Goal: Task Accomplishment & Management: Manage account settings

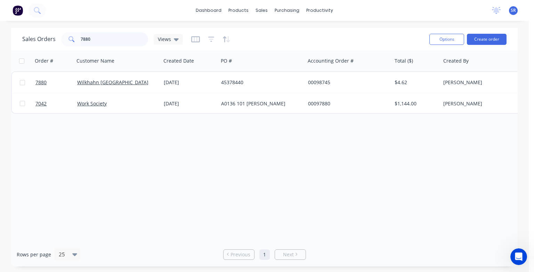
click at [94, 38] on input "7880" at bounding box center [115, 39] width 68 height 14
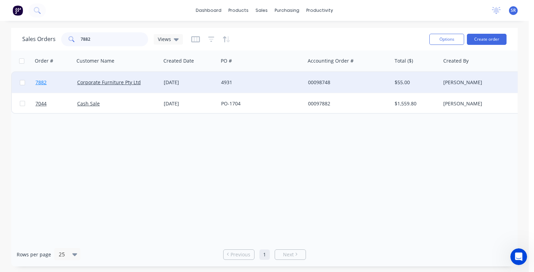
type input "7882"
click at [42, 83] on span "7882" at bounding box center [40, 82] width 11 height 7
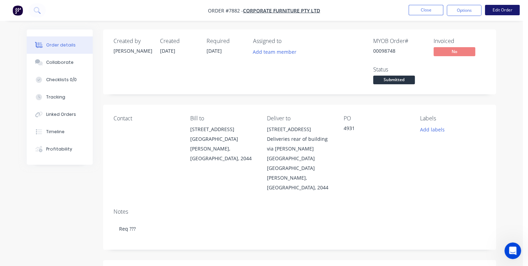
click at [498, 10] on button "Edit Order" at bounding box center [502, 10] width 35 height 10
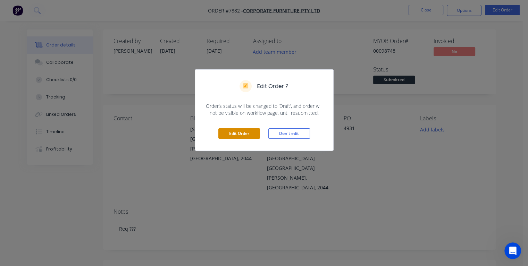
click at [253, 132] on button "Edit Order" at bounding box center [240, 134] width 42 height 10
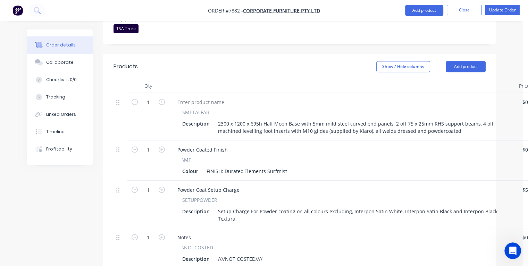
scroll to position [347, 0]
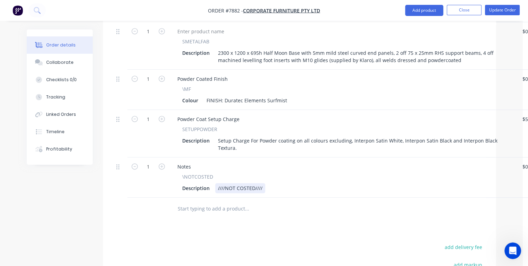
click at [264, 183] on div "////NOT COSTED////" at bounding box center [240, 188] width 50 height 10
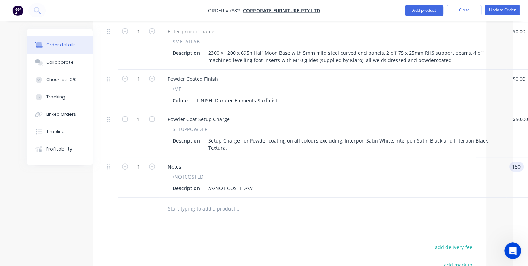
type input "$1,500.00"
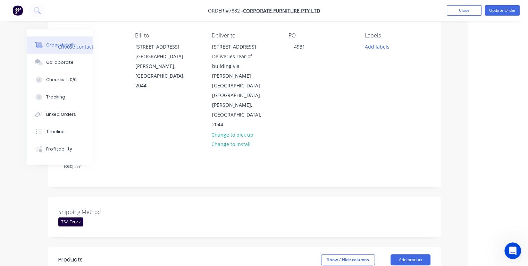
scroll to position [0, 55]
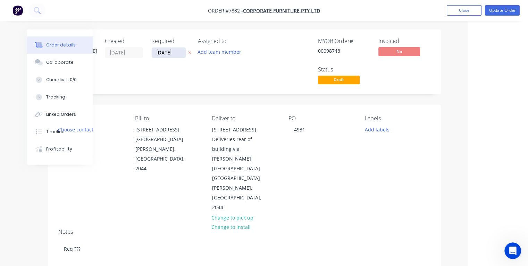
type input "$1,500.00"
drag, startPoint x: 178, startPoint y: 53, endPoint x: 156, endPoint y: 53, distance: 21.9
click at [156, 53] on input "[DATE]" at bounding box center [169, 53] width 34 height 10
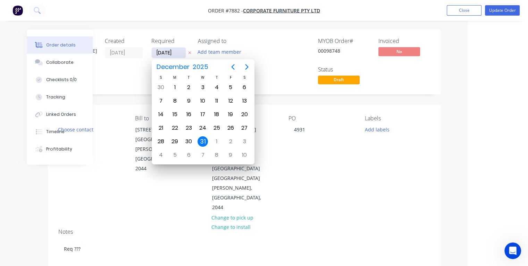
type input "[DATE]"
click at [232, 99] on div "12" at bounding box center [230, 101] width 10 height 10
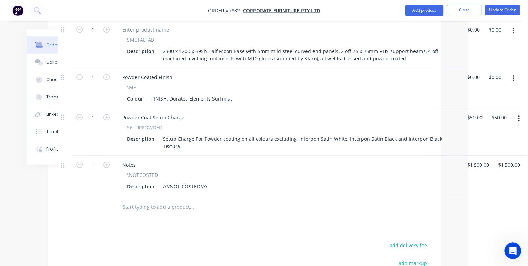
scroll to position [417, 55]
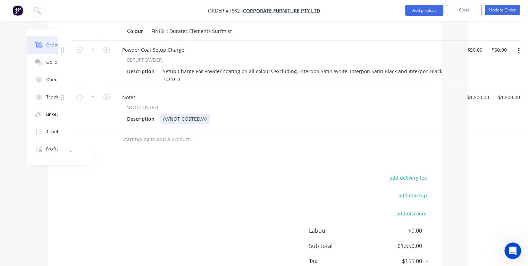
click at [215, 114] on div "Description ////NOT COSTED////" at bounding box center [286, 119] width 324 height 10
type input "$1,500.00"
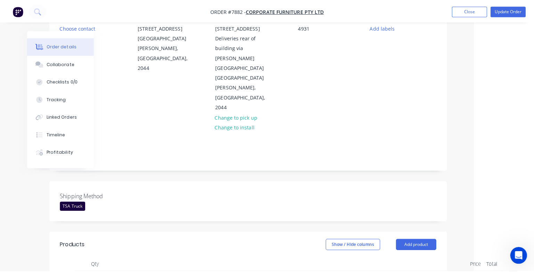
scroll to position [0, 54]
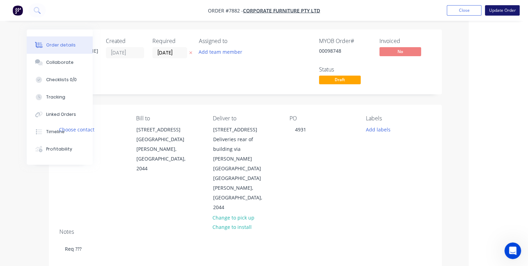
type input "$1,500.00"
click at [495, 13] on button "Update Order" at bounding box center [502, 10] width 35 height 10
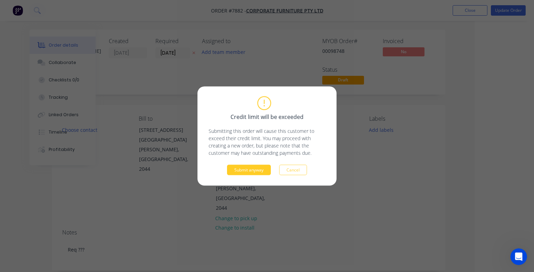
click at [242, 173] on button "Submit anyway" at bounding box center [249, 170] width 44 height 10
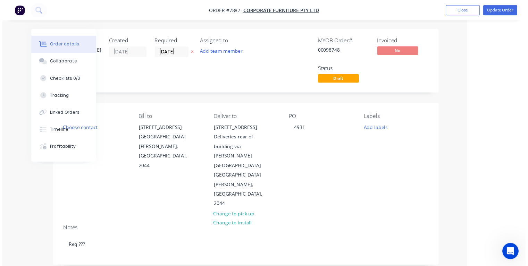
scroll to position [0, 38]
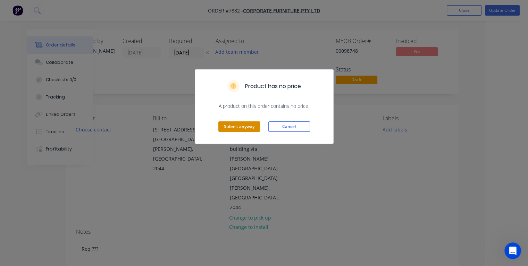
click at [232, 125] on button "Submit anyway" at bounding box center [240, 127] width 42 height 10
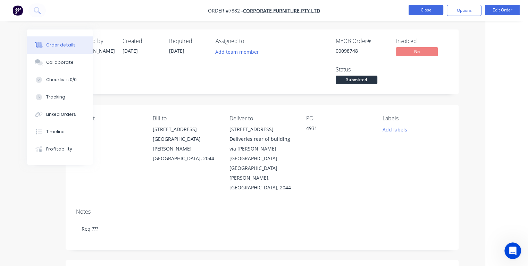
click at [416, 9] on button "Close" at bounding box center [426, 10] width 35 height 10
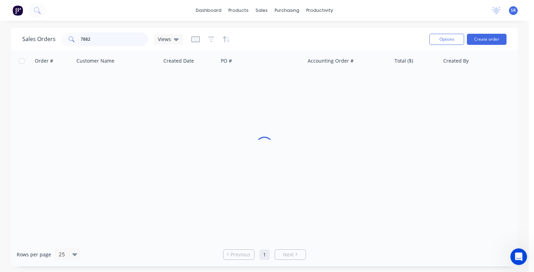
click at [100, 41] on input "7882" at bounding box center [115, 39] width 68 height 14
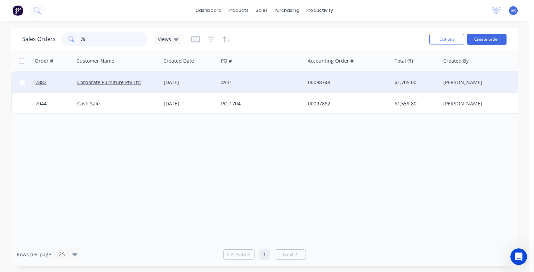
type input "7"
type input "4854"
click at [43, 84] on span "4854" at bounding box center [40, 82] width 11 height 7
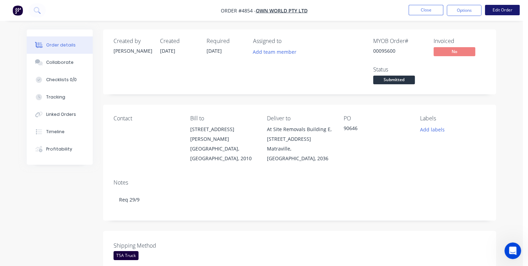
click at [504, 8] on button "Edit Order" at bounding box center [502, 10] width 35 height 10
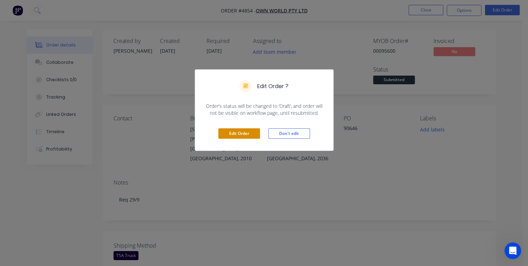
click at [241, 134] on button "Edit Order" at bounding box center [240, 134] width 42 height 10
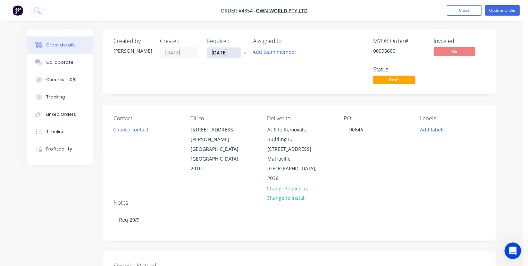
drag, startPoint x: 232, startPoint y: 51, endPoint x: 211, endPoint y: 55, distance: 21.2
click at [211, 55] on input "[DATE]" at bounding box center [224, 53] width 34 height 10
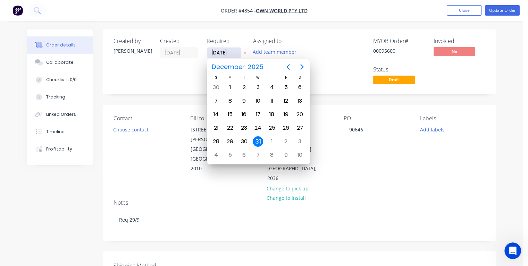
type input "[DATE]"
click at [244, 126] on div "23" at bounding box center [244, 128] width 10 height 10
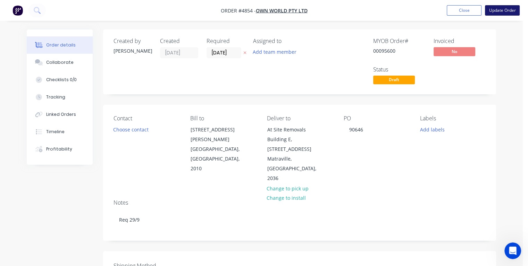
click at [498, 9] on button "Update Order" at bounding box center [502, 10] width 35 height 10
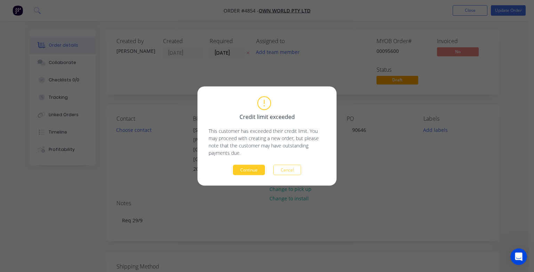
click at [244, 173] on button "Continue" at bounding box center [249, 170] width 32 height 10
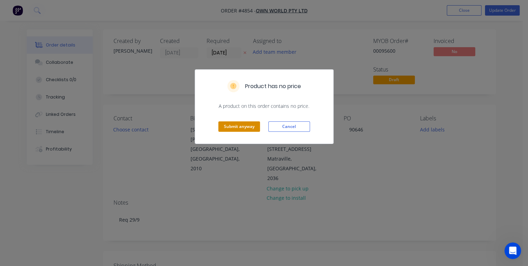
click at [240, 124] on button "Submit anyway" at bounding box center [240, 127] width 42 height 10
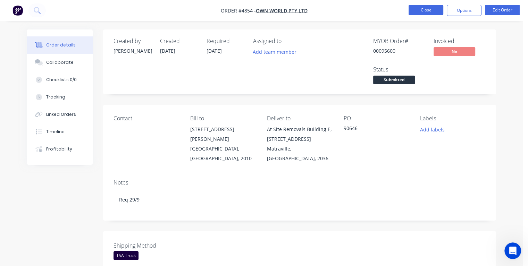
click at [427, 8] on button "Close" at bounding box center [426, 10] width 35 height 10
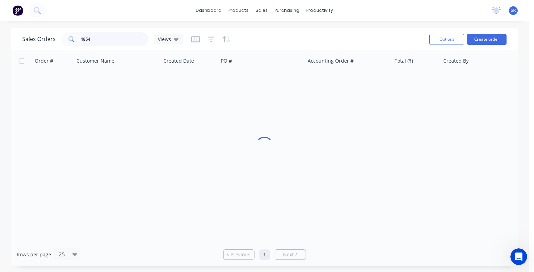
click at [103, 40] on input "4854" at bounding box center [115, 39] width 68 height 14
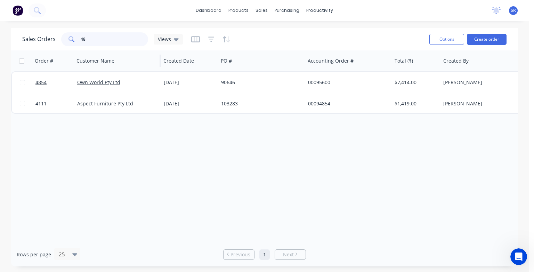
type input "4"
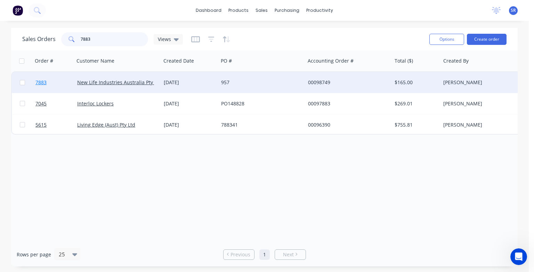
type input "7883"
click at [44, 81] on span "7883" at bounding box center [40, 82] width 11 height 7
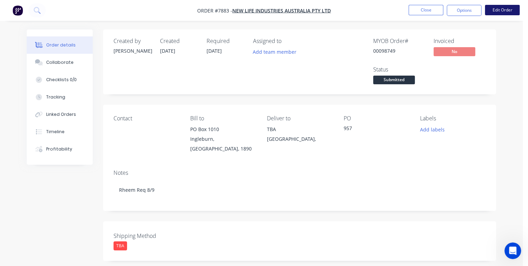
click at [498, 11] on button "Edit Order" at bounding box center [502, 10] width 35 height 10
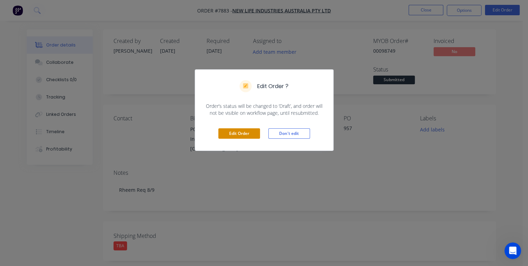
click at [241, 133] on button "Edit Order" at bounding box center [240, 134] width 42 height 10
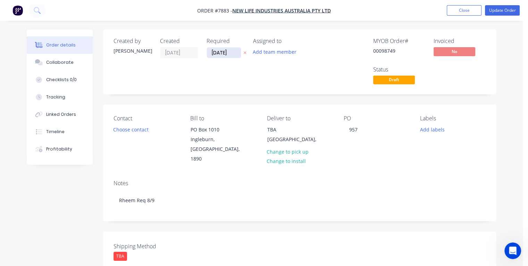
drag, startPoint x: 232, startPoint y: 52, endPoint x: 208, endPoint y: 53, distance: 24.0
click at [208, 53] on input "[DATE]" at bounding box center [224, 53] width 34 height 10
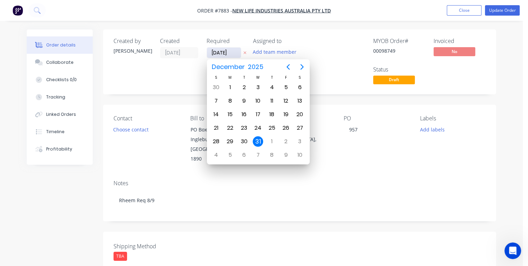
type input "[DATE]"
click at [254, 84] on div "3" at bounding box center [258, 87] width 10 height 10
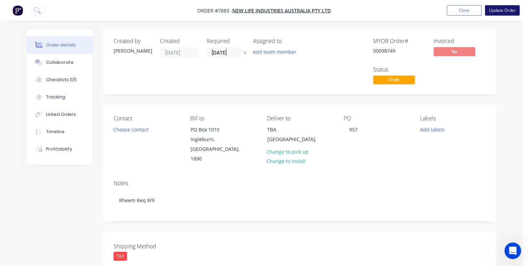
click at [499, 12] on button "Update Order" at bounding box center [502, 10] width 35 height 10
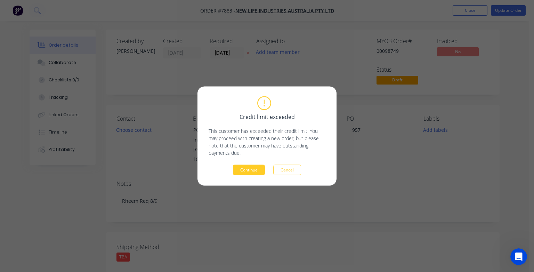
click at [246, 166] on button "Continue" at bounding box center [249, 170] width 32 height 10
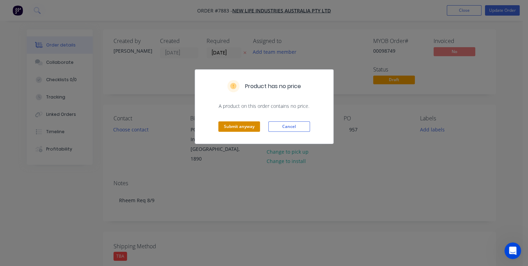
click at [235, 127] on button "Submit anyway" at bounding box center [240, 127] width 42 height 10
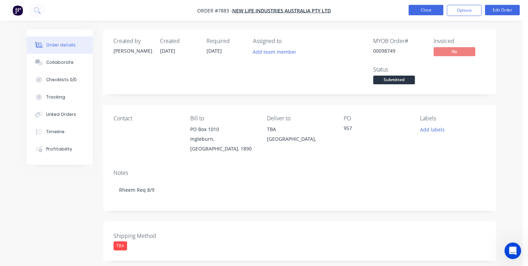
click at [420, 8] on button "Close" at bounding box center [426, 10] width 35 height 10
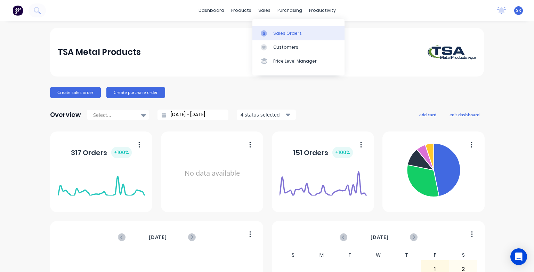
click at [276, 33] on div "Sales Orders" at bounding box center [287, 33] width 28 height 6
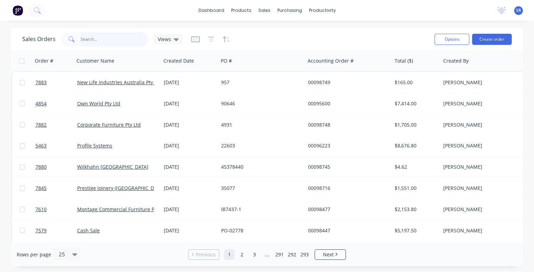
click at [98, 40] on input "text" at bounding box center [115, 39] width 68 height 14
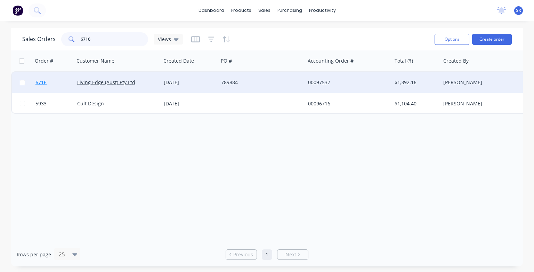
type input "6716"
click at [44, 83] on span "6716" at bounding box center [40, 82] width 11 height 7
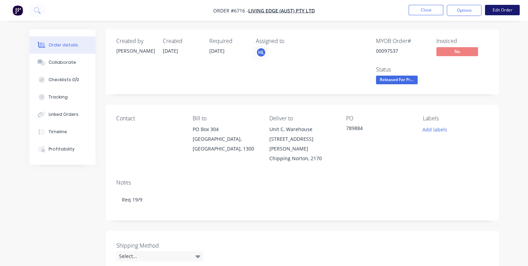
click at [504, 11] on button "Edit Order" at bounding box center [502, 10] width 35 height 10
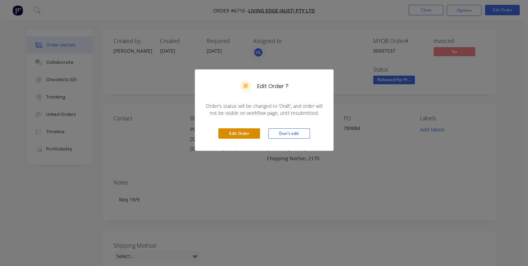
click at [251, 136] on button "Edit Order" at bounding box center [240, 134] width 42 height 10
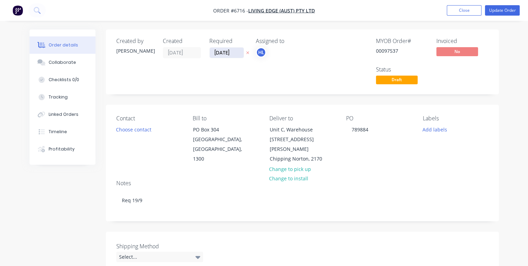
click at [219, 52] on input "16/09/25" at bounding box center [227, 53] width 34 height 10
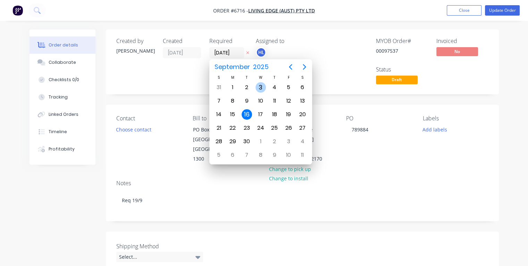
type input "[DATE]"
click at [261, 88] on div "3" at bounding box center [261, 87] width 10 height 10
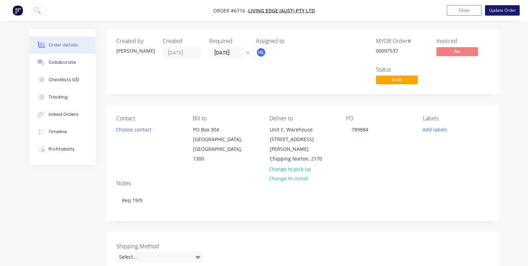
click at [509, 12] on button "Update Order" at bounding box center [502, 10] width 35 height 10
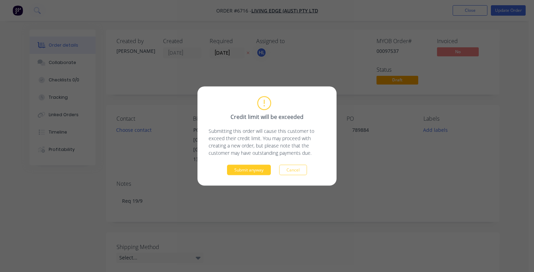
click at [240, 170] on button "Submit anyway" at bounding box center [249, 170] width 44 height 10
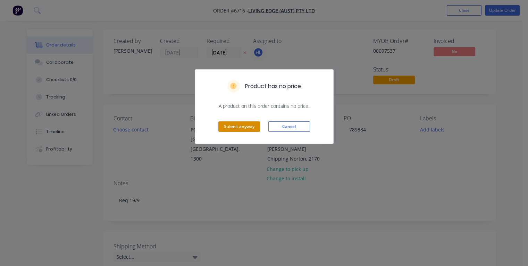
click at [225, 130] on button "Submit anyway" at bounding box center [240, 127] width 42 height 10
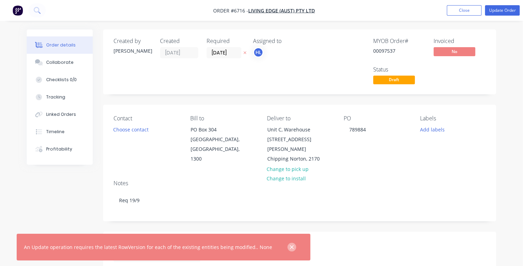
click at [290, 247] on icon "button" at bounding box center [292, 248] width 5 height 6
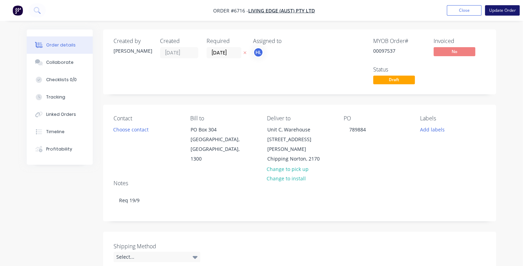
click at [502, 11] on button "Update Order" at bounding box center [502, 10] width 35 height 10
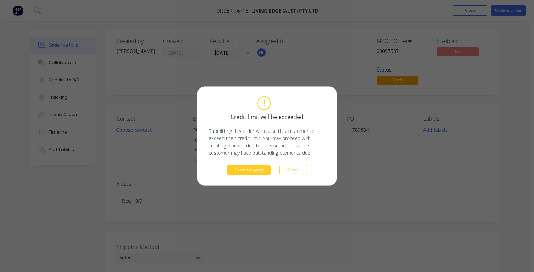
click at [238, 170] on button "Submit anyway" at bounding box center [249, 170] width 44 height 10
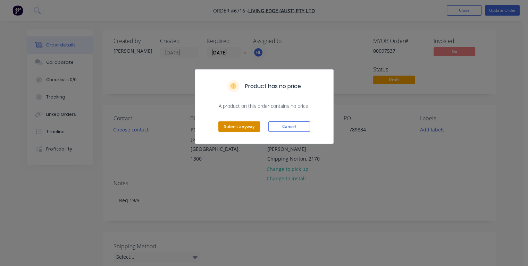
click at [237, 130] on button "Submit anyway" at bounding box center [240, 127] width 42 height 10
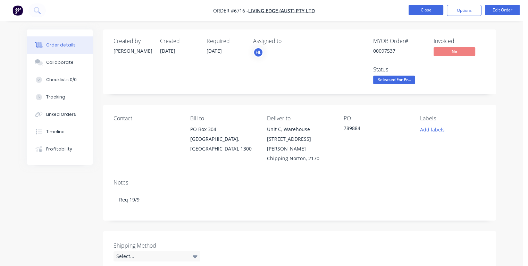
click at [428, 6] on button "Close" at bounding box center [426, 10] width 35 height 10
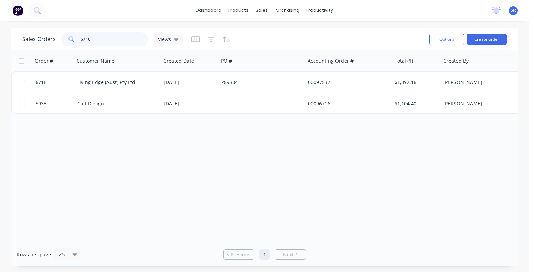
drag, startPoint x: 102, startPoint y: 39, endPoint x: 74, endPoint y: 44, distance: 28.6
click at [73, 40] on div "6716" at bounding box center [104, 39] width 87 height 14
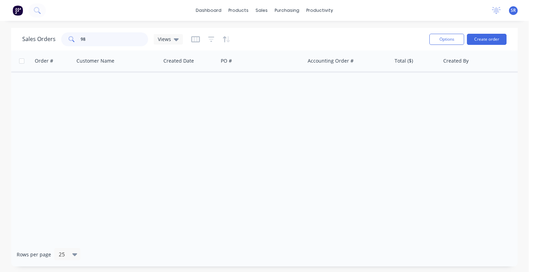
type input "9"
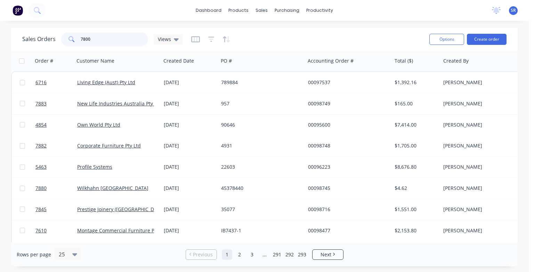
type input "7800"
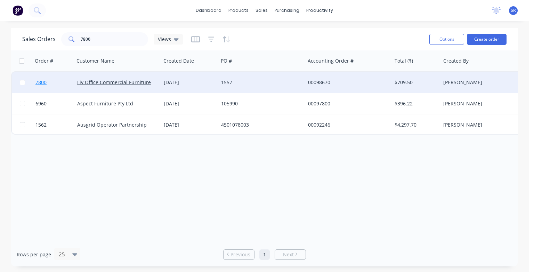
click at [42, 82] on span "7800" at bounding box center [40, 82] width 11 height 7
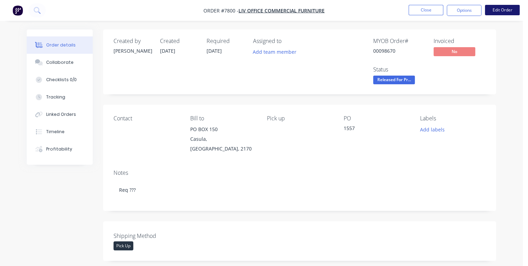
click at [506, 10] on button "Edit Order" at bounding box center [502, 10] width 35 height 10
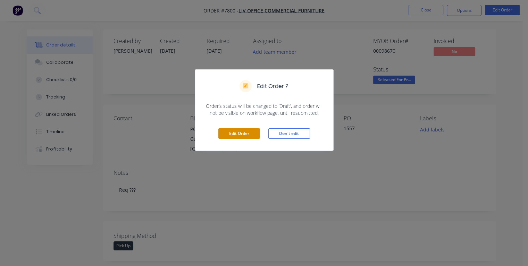
click at [252, 135] on button "Edit Order" at bounding box center [240, 134] width 42 height 10
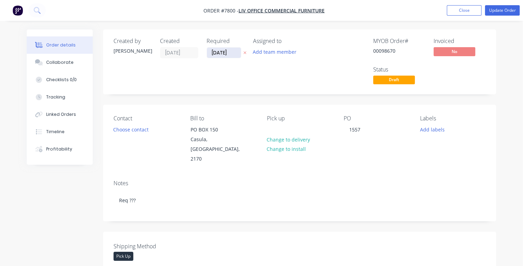
click at [232, 52] on input "[DATE]" at bounding box center [224, 53] width 34 height 10
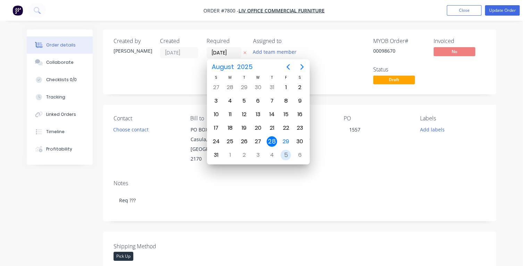
click at [285, 154] on div "5" at bounding box center [286, 155] width 10 height 10
type input "05/09/25"
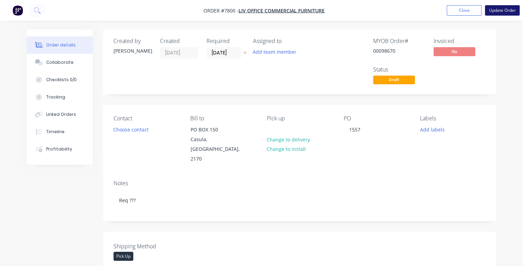
click at [496, 10] on button "Update Order" at bounding box center [502, 10] width 35 height 10
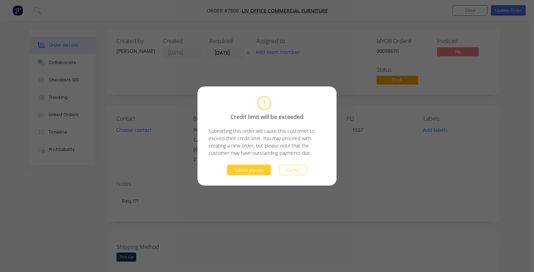
click at [252, 172] on button "Submit anyway" at bounding box center [249, 170] width 44 height 10
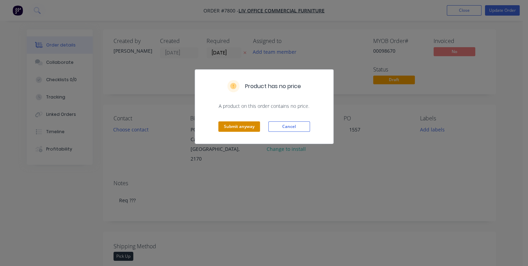
click at [235, 126] on button "Submit anyway" at bounding box center [240, 127] width 42 height 10
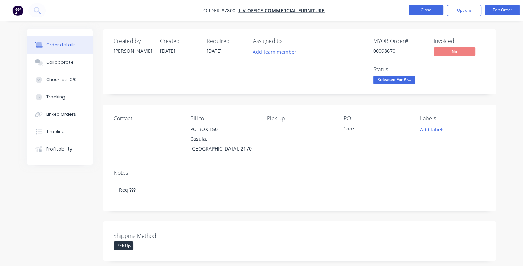
click at [417, 8] on button "Close" at bounding box center [426, 10] width 35 height 10
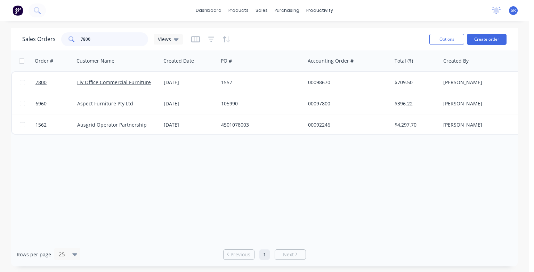
click at [91, 36] on input "7800" at bounding box center [115, 39] width 68 height 14
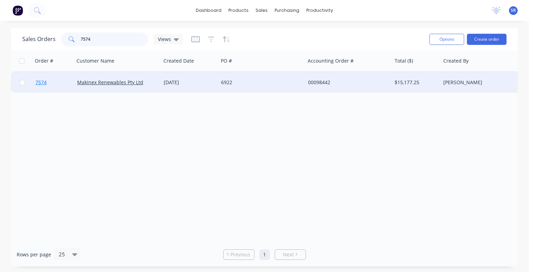
type input "7574"
click at [41, 83] on span "7574" at bounding box center [40, 82] width 11 height 7
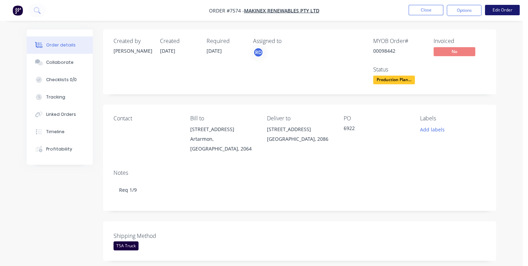
click at [499, 11] on button "Edit Order" at bounding box center [502, 10] width 35 height 10
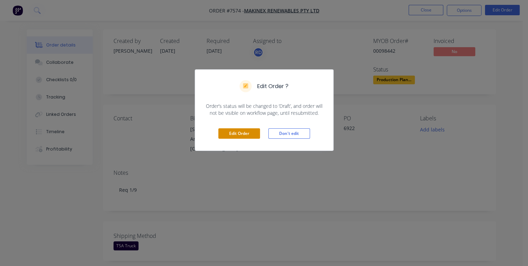
click at [239, 131] on button "Edit Order" at bounding box center [240, 134] width 42 height 10
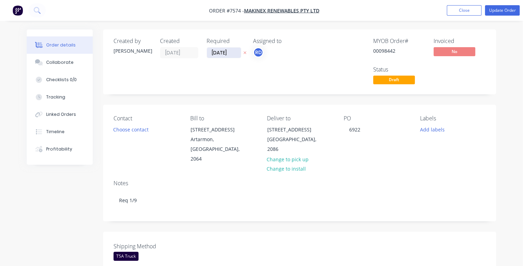
click at [216, 53] on input "01/09/25" at bounding box center [224, 53] width 34 height 10
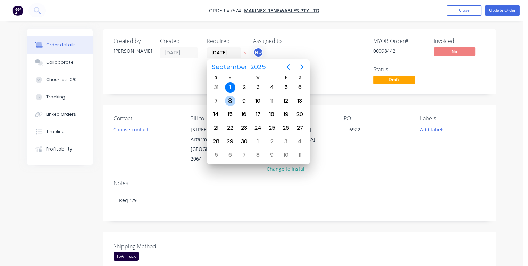
click at [231, 101] on div "8" at bounding box center [230, 101] width 10 height 10
type input "08/09/25"
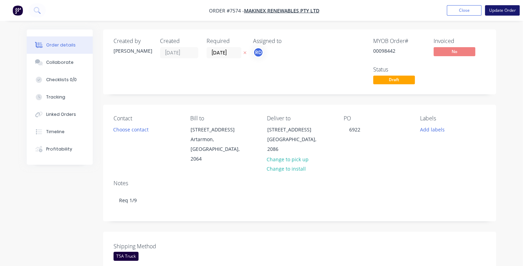
click at [496, 9] on button "Update Order" at bounding box center [502, 10] width 35 height 10
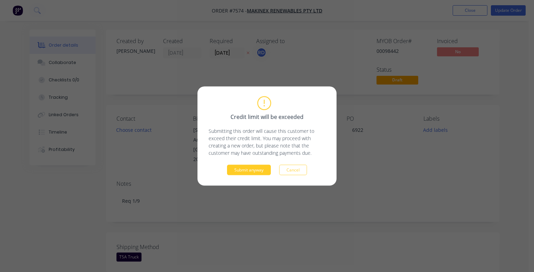
click at [243, 168] on button "Submit anyway" at bounding box center [249, 170] width 44 height 10
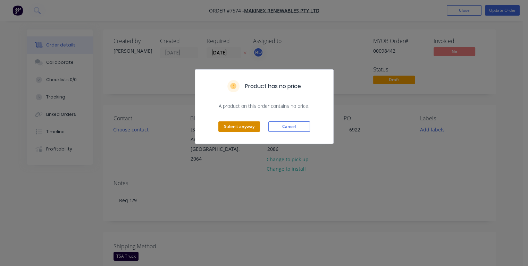
click at [239, 128] on button "Submit anyway" at bounding box center [240, 127] width 42 height 10
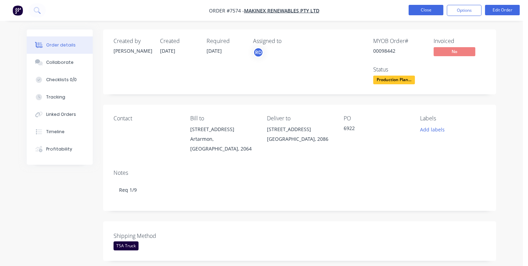
click at [420, 10] on button "Close" at bounding box center [426, 10] width 35 height 10
